Goal: Task Accomplishment & Management: Manage account settings

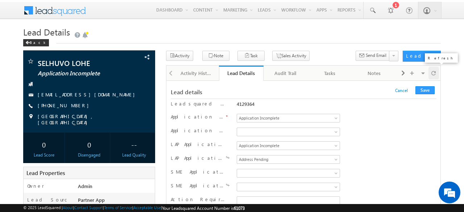
click at [434, 70] on span at bounding box center [434, 73] width 4 height 13
click at [274, 145] on span "Application Incomplete" at bounding box center [287, 146] width 100 height 7
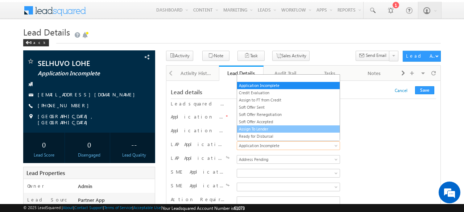
click at [259, 126] on link "Assign To Lender" at bounding box center [288, 129] width 103 height 7
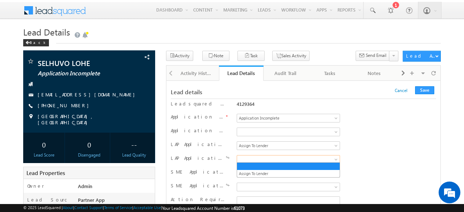
click at [258, 158] on span at bounding box center [287, 159] width 100 height 7
click at [265, 144] on span "Assign To Lender" at bounding box center [287, 146] width 100 height 7
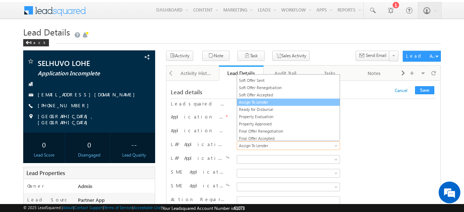
scroll to position [36, 0]
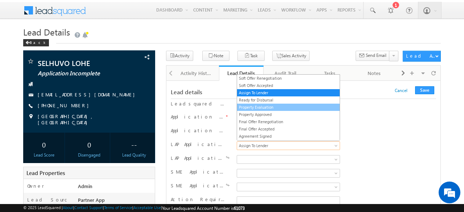
click at [253, 104] on link "Property Evaluation" at bounding box center [288, 107] width 103 height 7
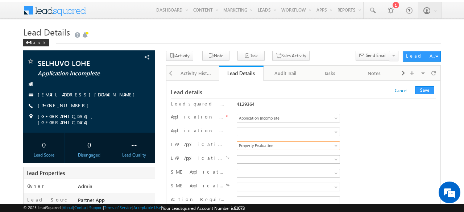
click at [263, 157] on span at bounding box center [287, 159] width 100 height 7
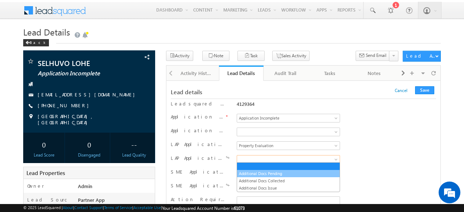
click at [254, 173] on link "Additional Docs Pending" at bounding box center [288, 174] width 103 height 7
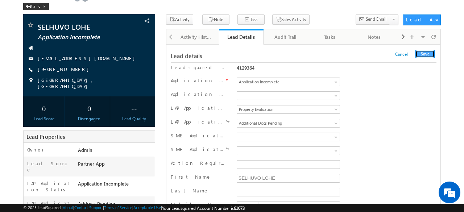
click at [424, 55] on button "Save" at bounding box center [425, 54] width 19 height 8
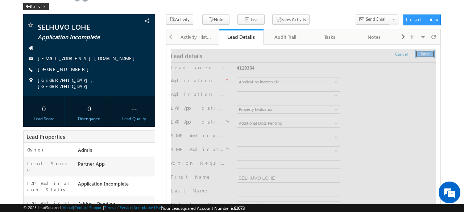
scroll to position [0, 0]
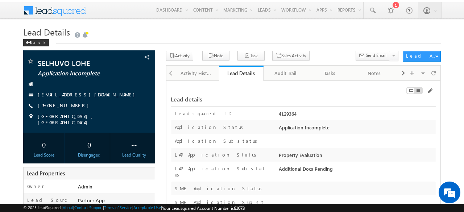
click at [350, 33] on h1 "Lead Details" at bounding box center [232, 32] width 418 height 13
click at [282, 77] on div "Audit Trail" at bounding box center [286, 73] width 32 height 9
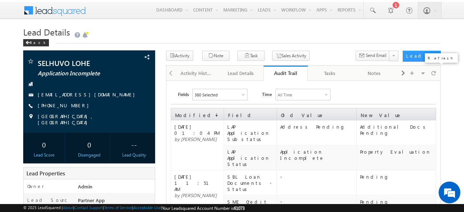
click at [437, 71] on div at bounding box center [434, 73] width 11 height 13
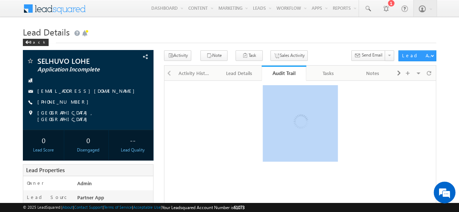
click at [437, 71] on body "Menu Manisha panda manis ha.pa nda@w erize .com Money On Click" at bounding box center [229, 187] width 459 height 375
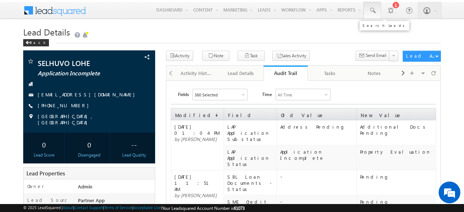
click at [372, 12] on span at bounding box center [372, 10] width 7 height 7
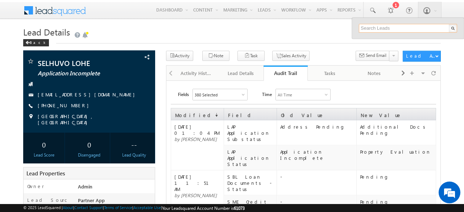
paste input "SBL0010759"
click at [386, 28] on input "SBL0010759" at bounding box center [408, 28] width 98 height 9
click at [403, 28] on input "SBL0010759" at bounding box center [408, 28] width 98 height 9
type input "SBL0010747"
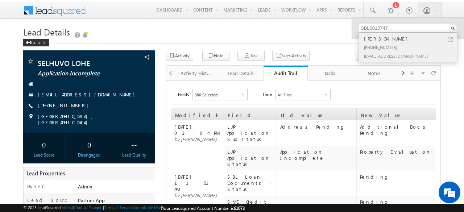
click at [384, 47] on div "+91-9887586781" at bounding box center [411, 47] width 97 height 9
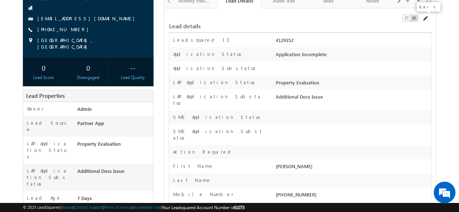
click at [426, 16] on span at bounding box center [425, 19] width 6 height 6
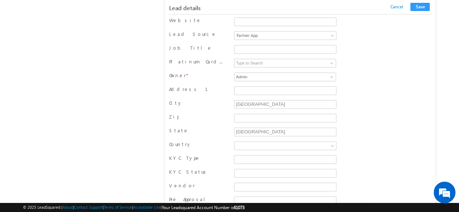
scroll to position [6640, 0]
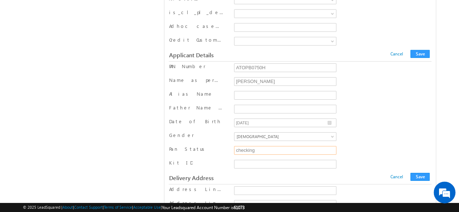
click at [261, 146] on input "checking" at bounding box center [285, 150] width 102 height 9
type input "c"
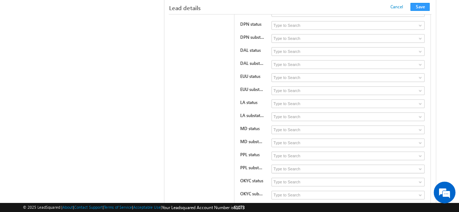
scroll to position [5769, 0]
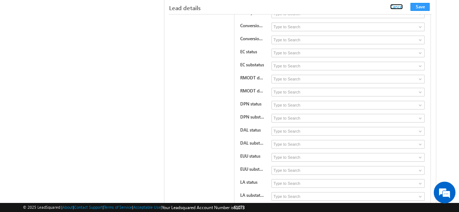
click at [398, 5] on link "Cancel" at bounding box center [396, 6] width 13 height 5
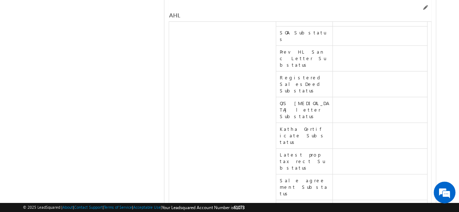
scroll to position [16902, 0]
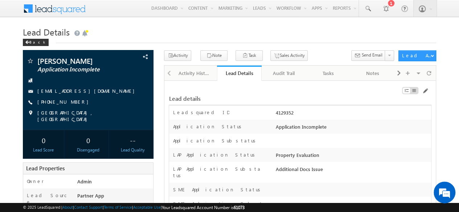
click at [284, 112] on div "4129352" at bounding box center [352, 114] width 157 height 10
copy div "4129352"
click at [426, 91] on span at bounding box center [425, 91] width 6 height 6
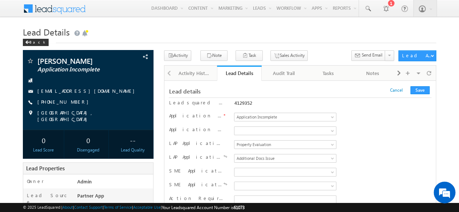
scroll to position [6638, 0]
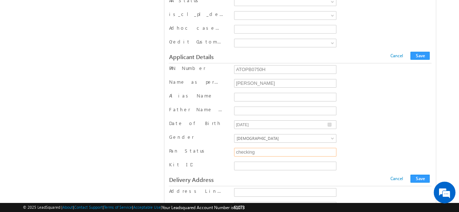
click at [274, 148] on input "checking" at bounding box center [285, 152] width 102 height 9
type input "c"
type input "Pending"
click at [423, 52] on button "Save" at bounding box center [419, 56] width 19 height 8
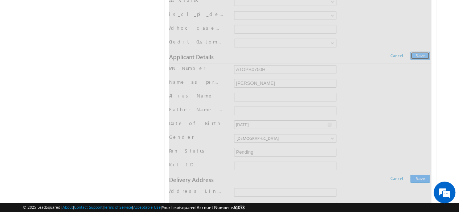
scroll to position [0, 0]
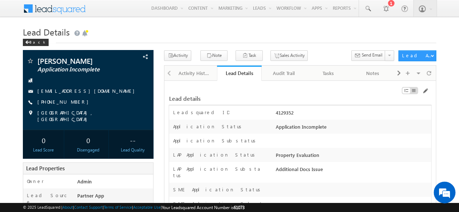
click at [322, 33] on h1 "Lead Details" at bounding box center [229, 31] width 413 height 14
click at [432, 69] on div at bounding box center [429, 73] width 11 height 13
click at [288, 74] on div "Audit Trail" at bounding box center [283, 73] width 32 height 9
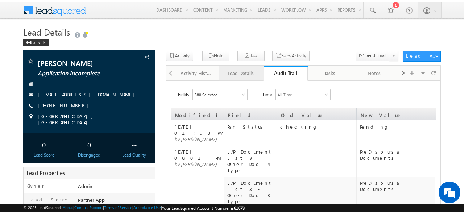
click at [249, 75] on div "Lead Details" at bounding box center [241, 73] width 32 height 9
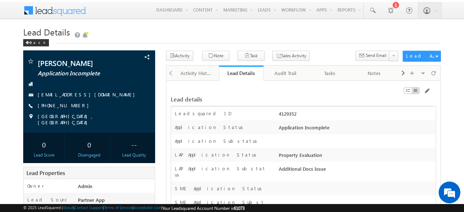
click at [313, 35] on h1 "Lead Details" at bounding box center [232, 32] width 418 height 13
click at [435, 72] on span at bounding box center [434, 73] width 4 height 13
click at [251, 36] on h1 "Lead Details" at bounding box center [232, 32] width 418 height 13
click at [434, 73] on span at bounding box center [434, 73] width 4 height 13
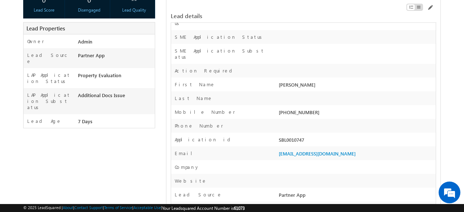
scroll to position [36, 0]
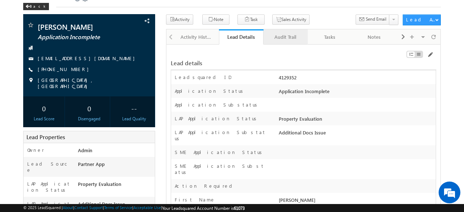
click at [279, 38] on div "Audit Trail" at bounding box center [286, 37] width 32 height 9
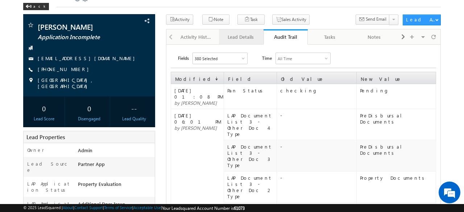
click at [237, 39] on div "Lead Details" at bounding box center [241, 37] width 32 height 9
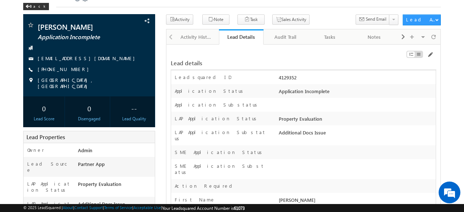
scroll to position [0, 0]
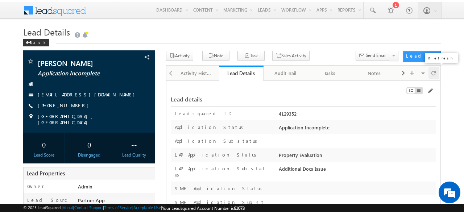
click at [433, 73] on span at bounding box center [434, 73] width 4 height 13
click at [285, 74] on div "Audit Trail" at bounding box center [286, 73] width 32 height 9
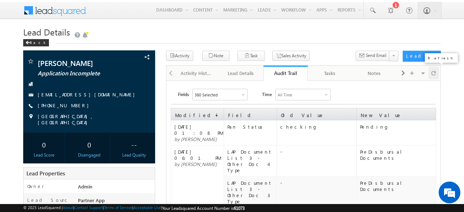
click at [435, 75] on span at bounding box center [434, 73] width 4 height 13
click at [434, 75] on span at bounding box center [434, 73] width 4 height 13
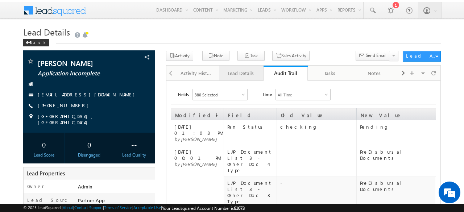
click at [240, 71] on div "Lead Details" at bounding box center [241, 73] width 32 height 9
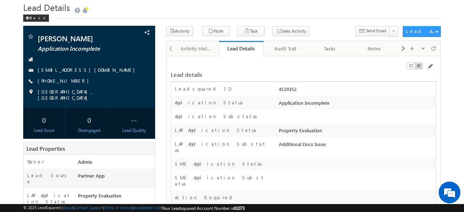
scroll to position [36, 0]
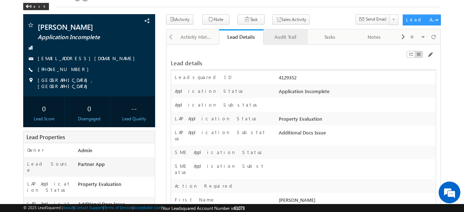
click at [285, 37] on div "Audit Trail" at bounding box center [286, 37] width 32 height 9
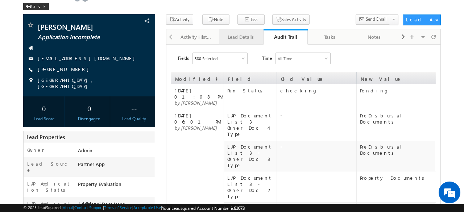
click at [244, 32] on link "Lead Details" at bounding box center [241, 36] width 45 height 15
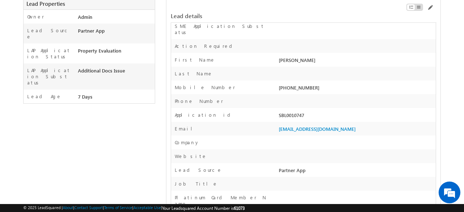
scroll to position [181, 0]
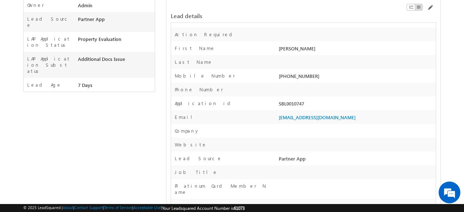
click at [292, 100] on div "SBL0010747" at bounding box center [356, 105] width 159 height 10
click at [294, 100] on div "SBL0010747" at bounding box center [356, 105] width 159 height 10
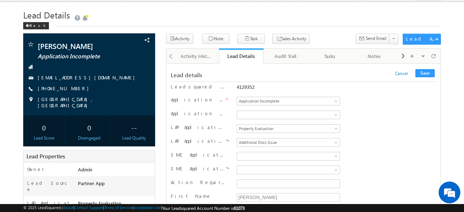
scroll to position [15, 0]
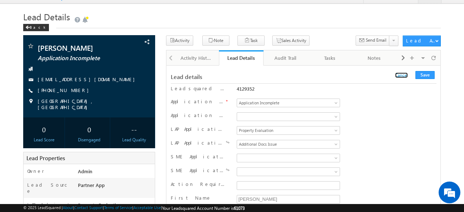
drag, startPoint x: 408, startPoint y: 75, endPoint x: 362, endPoint y: 91, distance: 48.7
click at [408, 75] on link "Cancel" at bounding box center [402, 75] width 13 height 5
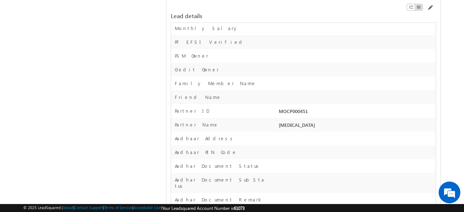
scroll to position [582, 0]
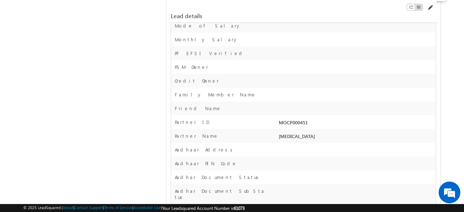
click at [431, 8] on span at bounding box center [430, 8] width 6 height 6
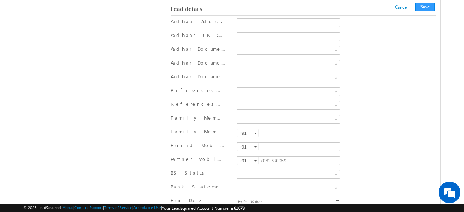
scroll to position [653, 0]
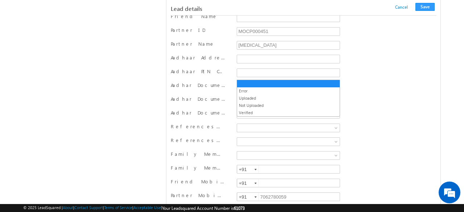
click at [278, 83] on span at bounding box center [287, 86] width 100 height 7
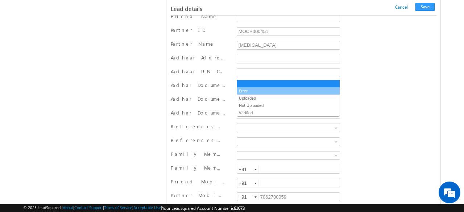
click at [253, 91] on link "Error" at bounding box center [288, 91] width 103 height 7
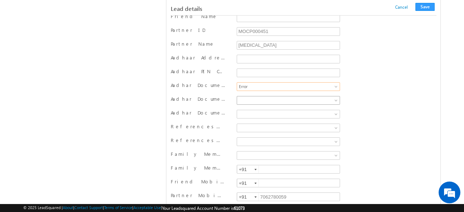
click at [268, 97] on span at bounding box center [287, 100] width 100 height 7
click at [367, 96] on div "Aadhar Document SubStatus" at bounding box center [304, 101] width 266 height 11
click at [270, 111] on span at bounding box center [287, 114] width 100 height 7
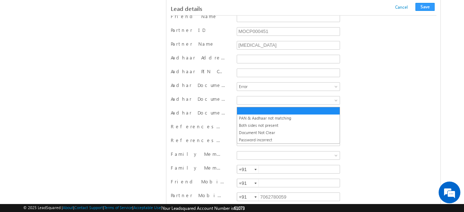
click at [353, 96] on div "Aadhar Document SubStatus" at bounding box center [304, 101] width 266 height 11
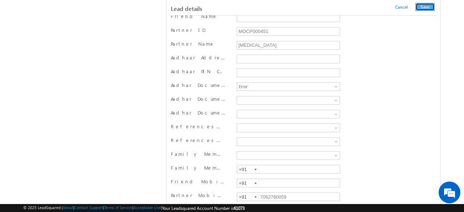
click at [422, 8] on button "Save" at bounding box center [425, 7] width 19 height 8
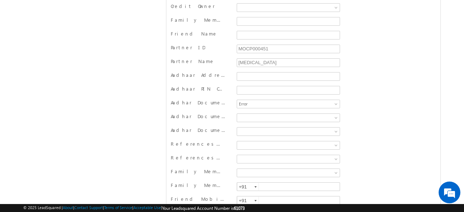
scroll to position [0, 0]
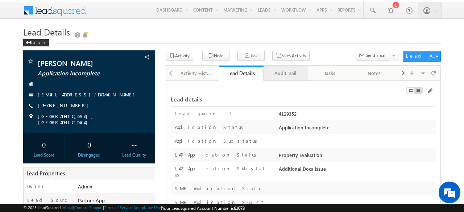
click at [290, 74] on div "Audit Trail" at bounding box center [286, 73] width 32 height 9
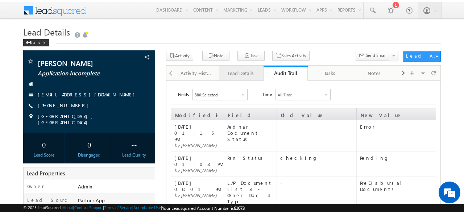
drag, startPoint x: 239, startPoint y: 77, endPoint x: 246, endPoint y: 74, distance: 7.8
click at [239, 77] on div "Lead Details" at bounding box center [241, 73] width 32 height 9
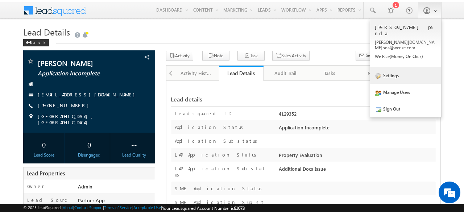
click at [404, 67] on link "Settings" at bounding box center [405, 75] width 71 height 17
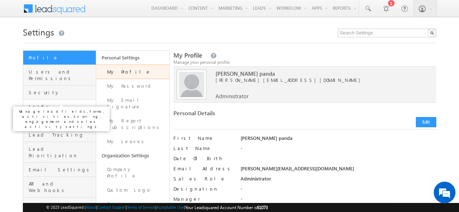
click at [42, 103] on span "Leads" at bounding box center [61, 106] width 65 height 7
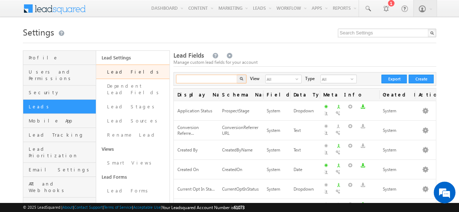
click at [199, 79] on input "text" at bounding box center [207, 79] width 62 height 9
click at [243, 79] on button "button" at bounding box center [241, 79] width 9 height 9
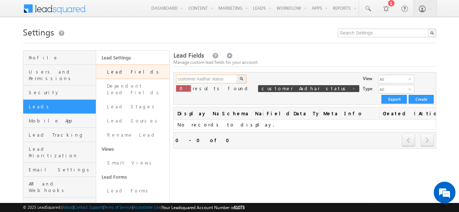
drag, startPoint x: 232, startPoint y: 78, endPoint x: 180, endPoint y: 78, distance: 51.9
click at [180, 78] on input "customer Aadhar status" at bounding box center [207, 79] width 62 height 9
type input "c"
type input "Search Lead Fields"
paste input "Uploaded"
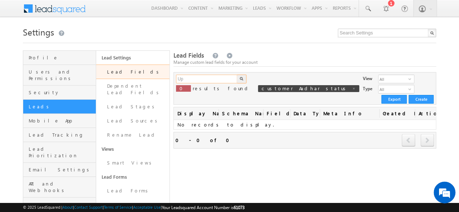
type input "U"
type input "Search Lead Fields"
click at [408, 80] on span "select" at bounding box center [411, 79] width 6 height 4
click at [378, 85] on span "All" at bounding box center [393, 89] width 30 height 8
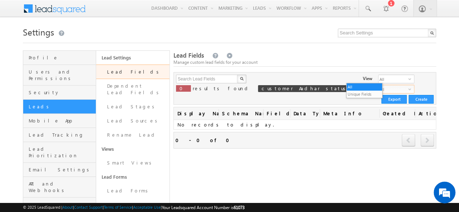
click at [378, 85] on span "All" at bounding box center [393, 89] width 30 height 8
click at [408, 79] on span "select" at bounding box center [411, 79] width 6 height 4
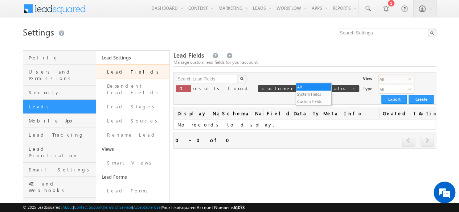
click at [408, 79] on span "select" at bounding box center [411, 79] width 6 height 4
click at [197, 78] on input "text" at bounding box center [207, 79] width 62 height 9
click at [208, 78] on input "customer aadhar status" at bounding box center [207, 79] width 62 height 9
type input "customer aadhaar status"
click at [239, 79] on img "button" at bounding box center [241, 79] width 4 height 4
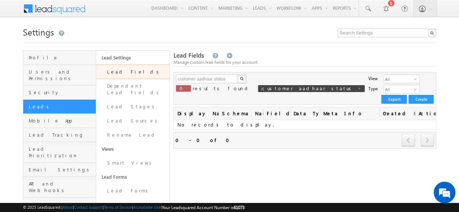
click at [240, 79] on img "button" at bounding box center [242, 79] width 4 height 4
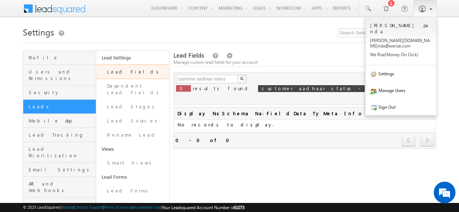
click at [431, 10] on b at bounding box center [430, 8] width 3 height 4
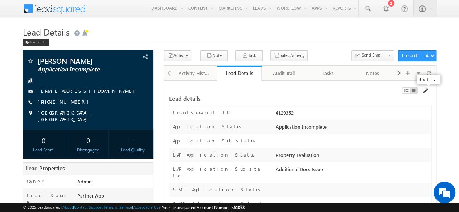
click at [426, 89] on span at bounding box center [425, 91] width 6 height 6
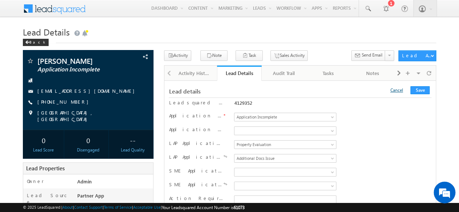
click at [400, 87] on link "Cancel" at bounding box center [396, 89] width 13 height 5
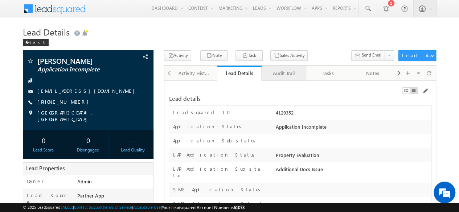
click at [282, 67] on link "Audit Trail" at bounding box center [284, 73] width 45 height 15
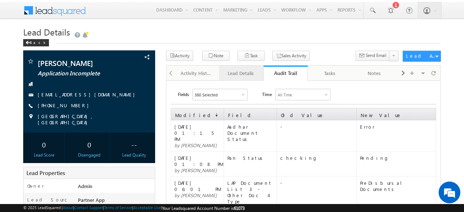
click at [246, 68] on link "Lead Details" at bounding box center [241, 73] width 45 height 15
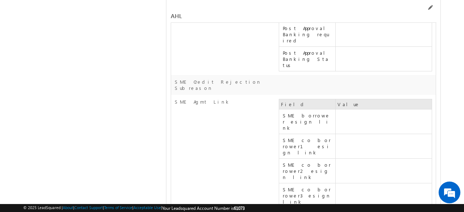
scroll to position [13354, 0]
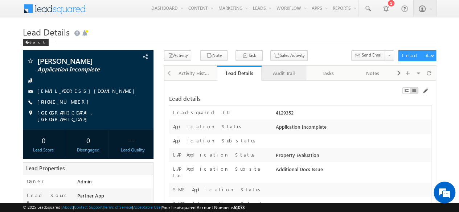
click at [284, 74] on div "Audit Trail" at bounding box center [283, 73] width 32 height 9
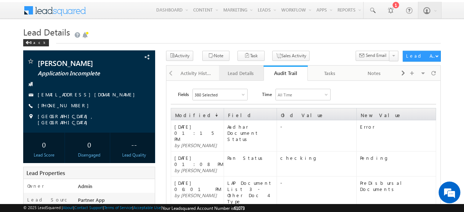
click at [237, 77] on link "Lead Details" at bounding box center [241, 73] width 45 height 15
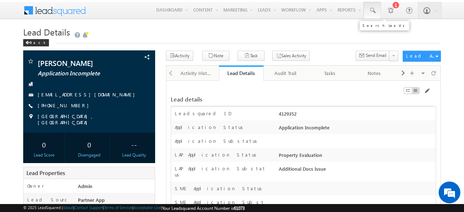
click at [377, 8] on link at bounding box center [372, 10] width 17 height 17
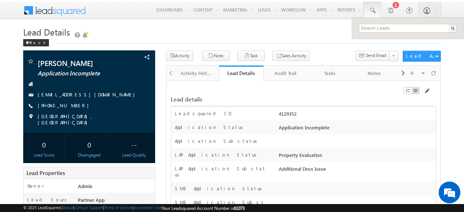
paste input "SBL0010759"
type input "SBL0010759"
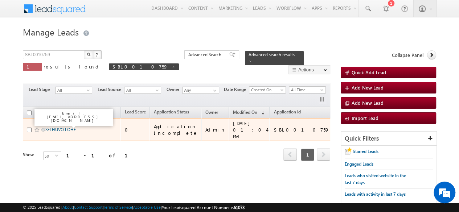
click at [65, 127] on link "SELHUVO LOHE" at bounding box center [60, 129] width 30 height 5
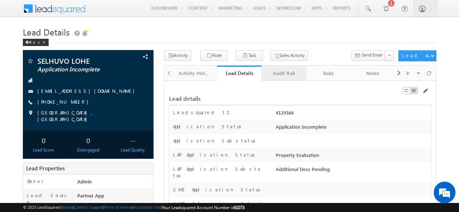
click at [291, 75] on div "Audit Trail" at bounding box center [283, 73] width 32 height 9
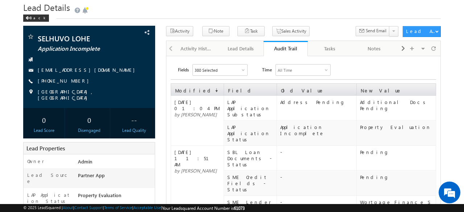
scroll to position [36, 0]
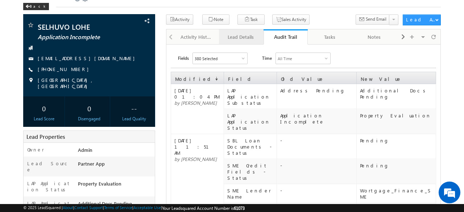
click at [247, 40] on div "Lead Details" at bounding box center [241, 37] width 32 height 9
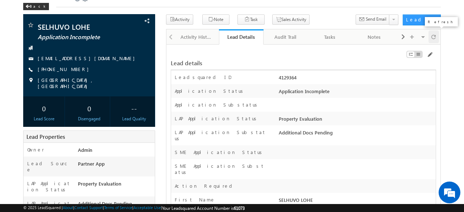
click at [434, 32] on span at bounding box center [434, 36] width 4 height 13
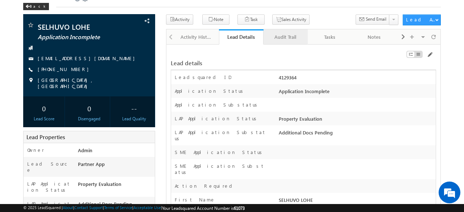
click at [284, 40] on div "Audit Trail" at bounding box center [286, 37] width 32 height 9
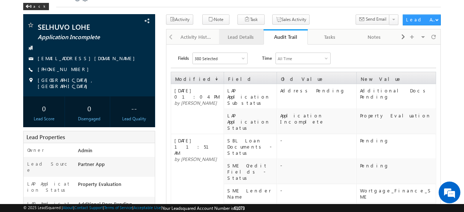
click at [233, 42] on link "Lead Details" at bounding box center [241, 36] width 45 height 15
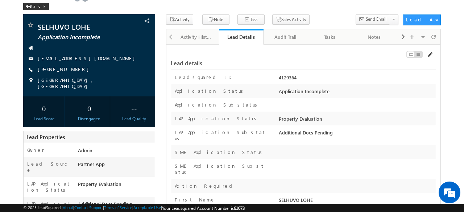
click at [429, 54] on span at bounding box center [430, 55] width 6 height 6
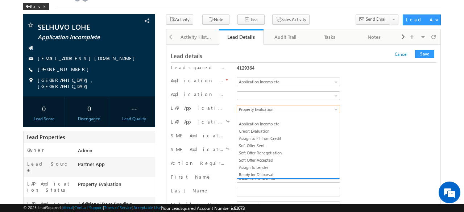
click at [289, 107] on span "Property Evaluation" at bounding box center [287, 109] width 100 height 7
click at [257, 175] on link "Property Evaluation" at bounding box center [288, 178] width 103 height 7
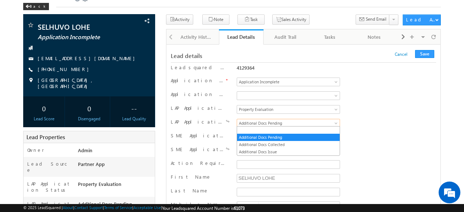
click at [276, 121] on span "Additional Docs Pending" at bounding box center [287, 123] width 100 height 7
click at [255, 145] on link "Additional Docs Collected" at bounding box center [288, 145] width 103 height 7
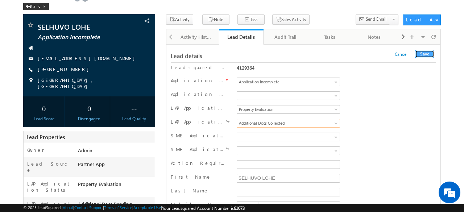
click at [426, 54] on button "Save" at bounding box center [424, 54] width 19 height 8
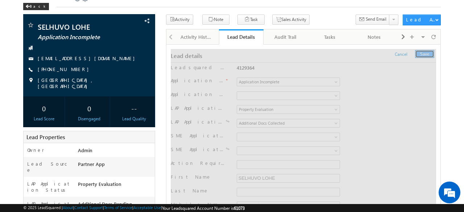
scroll to position [0, 0]
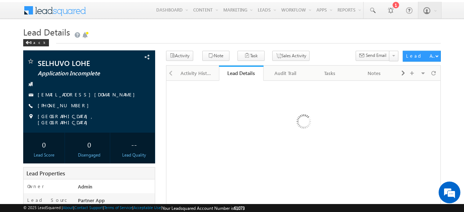
click at [335, 32] on h1 "Lead Details" at bounding box center [232, 32] width 418 height 13
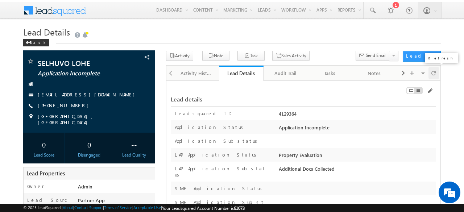
click at [430, 72] on div at bounding box center [434, 73] width 11 height 13
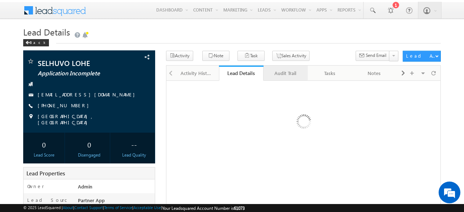
click at [287, 78] on link "Audit Trail" at bounding box center [286, 73] width 45 height 15
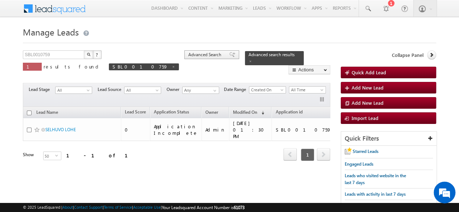
click at [188, 56] on span "Advanced Search" at bounding box center [205, 55] width 35 height 7
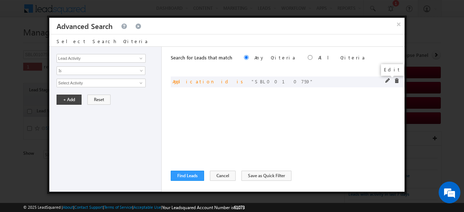
click at [387, 81] on span at bounding box center [388, 80] width 5 height 5
click at [96, 84] on input "SBL0010759" at bounding box center [101, 83] width 89 height 9
type input "SBL0010747"
click at [69, 98] on button "+ Add" at bounding box center [69, 100] width 25 height 10
click at [192, 174] on button "Find Leads" at bounding box center [187, 176] width 33 height 10
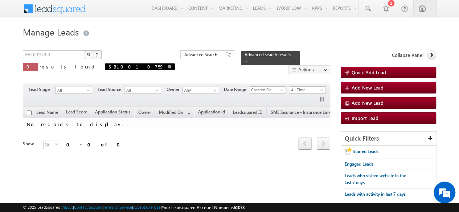
click at [168, 67] on span at bounding box center [170, 67] width 4 height 4
type input "Search Leads"
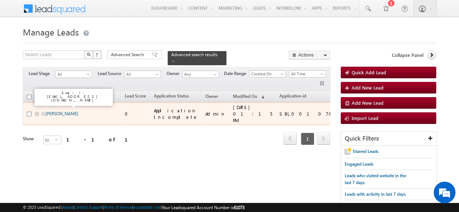
click at [54, 111] on link "[PERSON_NAME]" at bounding box center [61, 113] width 33 height 5
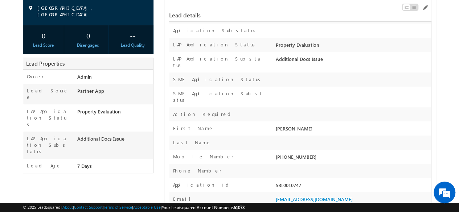
scroll to position [107, 0]
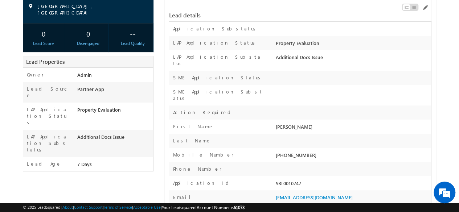
click at [279, 180] on div "SBL0010747" at bounding box center [352, 185] width 157 height 10
copy div "SBL0010747"
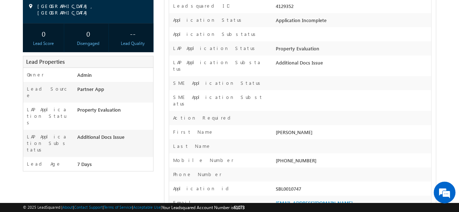
scroll to position [0, 0]
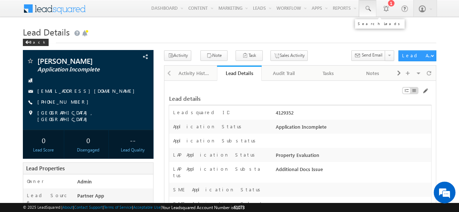
click at [368, 6] on span at bounding box center [367, 8] width 7 height 7
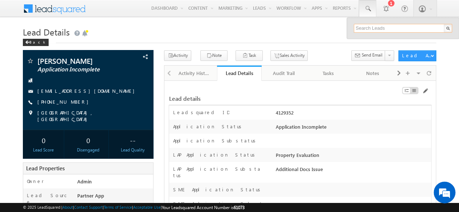
paste input "SBL0010747"
type input "SBL0010759"
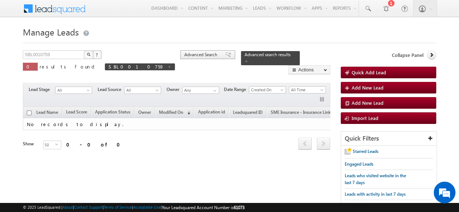
click at [180, 58] on div "Advanced Search" at bounding box center [207, 54] width 55 height 9
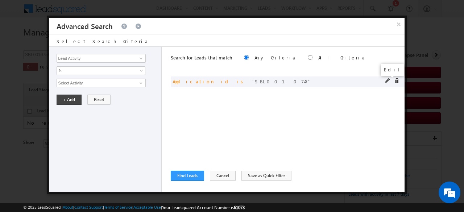
click at [388, 81] on span at bounding box center [388, 80] width 5 height 5
click at [113, 83] on input "SBL0010747" at bounding box center [101, 83] width 89 height 9
paste input "text"
type input "SBL0010759"
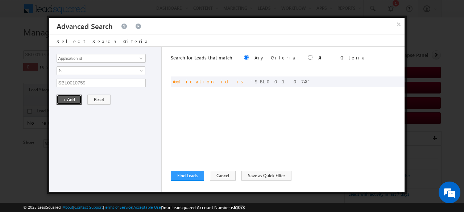
click at [60, 101] on button "+ Add" at bounding box center [69, 100] width 25 height 10
click at [182, 175] on button "Find Leads" at bounding box center [187, 176] width 33 height 10
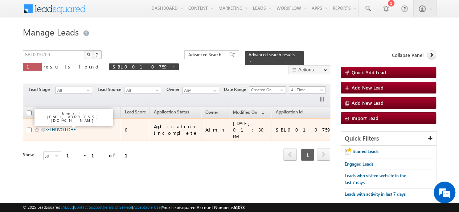
click at [63, 127] on link "SELHUVO LOHE" at bounding box center [60, 129] width 30 height 5
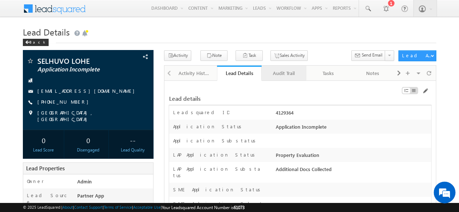
click at [288, 73] on div "Audit Trail" at bounding box center [283, 73] width 32 height 9
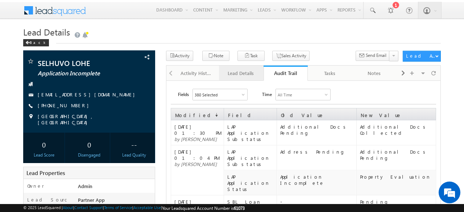
click at [247, 75] on div "Lead Details" at bounding box center [241, 73] width 32 height 9
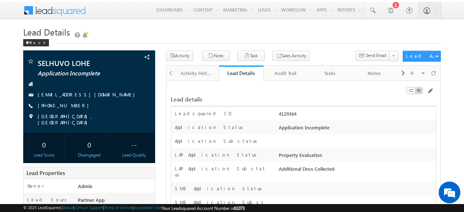
drag, startPoint x: 278, startPoint y: 155, endPoint x: 352, endPoint y: 155, distance: 73.7
click at [352, 155] on div "Property Evaluation" at bounding box center [356, 157] width 159 height 10
drag, startPoint x: 291, startPoint y: 170, endPoint x: 332, endPoint y: 170, distance: 41.4
click at [332, 170] on div "Additional Docs Collected" at bounding box center [356, 170] width 159 height 10
click at [341, 170] on div "Additional Docs Collected" at bounding box center [356, 170] width 159 height 10
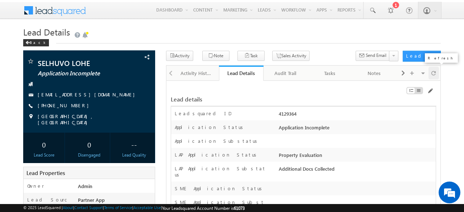
click at [434, 72] on span at bounding box center [434, 73] width 4 height 13
drag, startPoint x: 279, startPoint y: 155, endPoint x: 327, endPoint y: 155, distance: 48.6
click at [327, 155] on div "Property Evaluation" at bounding box center [356, 157] width 159 height 10
copy div "Property Evaluation"
drag, startPoint x: 279, startPoint y: 169, endPoint x: 336, endPoint y: 169, distance: 56.6
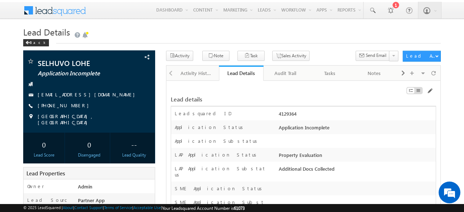
click at [336, 169] on div "Additional Docs Collected" at bounding box center [356, 170] width 159 height 10
copy div "Additional Docs Collected"
